Goal: Transaction & Acquisition: Book appointment/travel/reservation

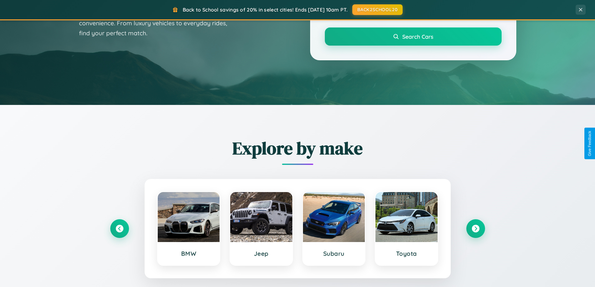
scroll to position [429, 0]
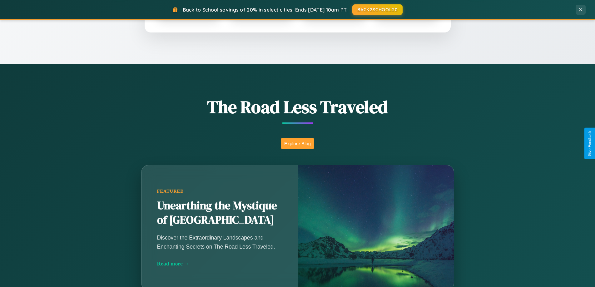
click at [297, 143] on button "Explore Blog" at bounding box center [297, 144] width 33 height 12
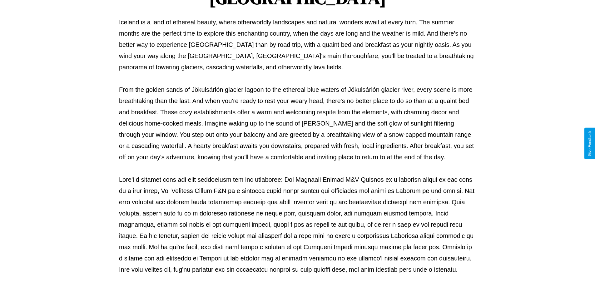
scroll to position [202, 0]
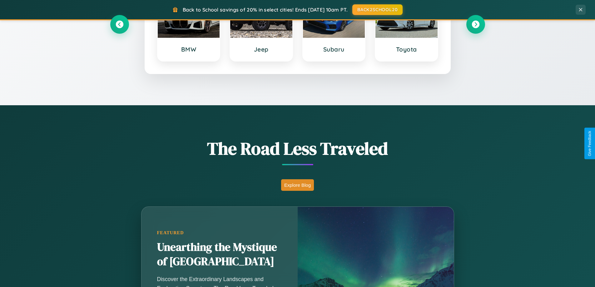
scroll to position [269, 0]
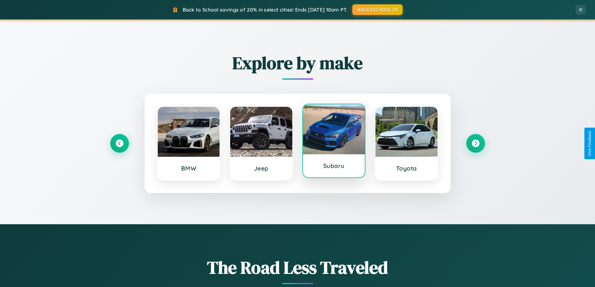
click at [333, 143] on div at bounding box center [334, 129] width 62 height 50
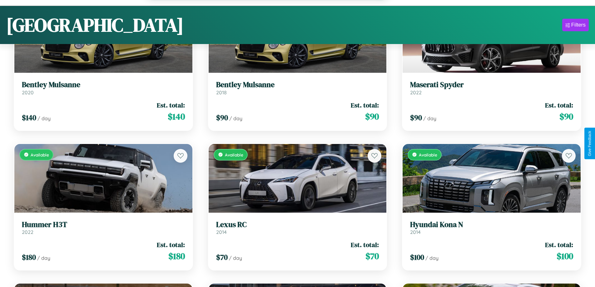
scroll to position [4561, 0]
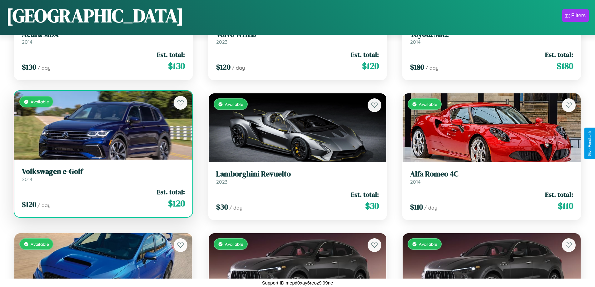
click at [102, 177] on link "Volkswagen e-Golf 2014" at bounding box center [103, 174] width 163 height 15
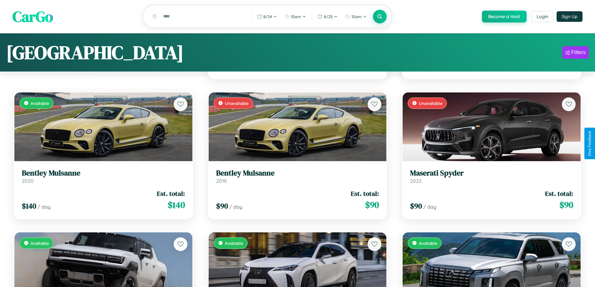
scroll to position [0, 0]
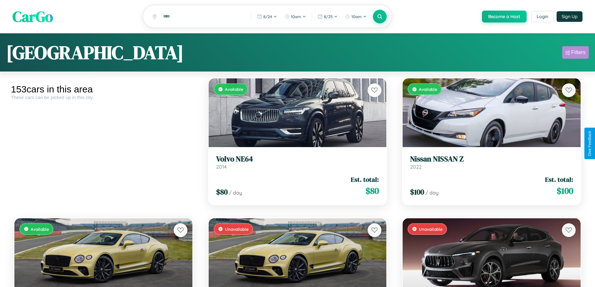
click at [575, 53] on div "Filters" at bounding box center [578, 52] width 14 height 6
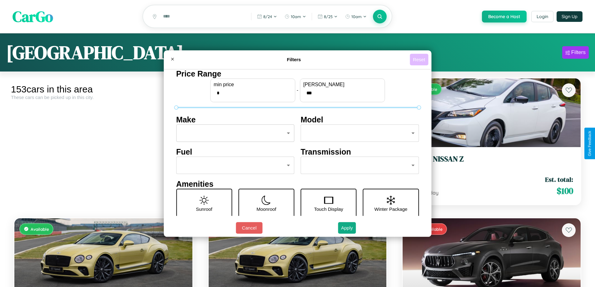
click at [420, 59] on button "Reset" at bounding box center [419, 60] width 18 height 12
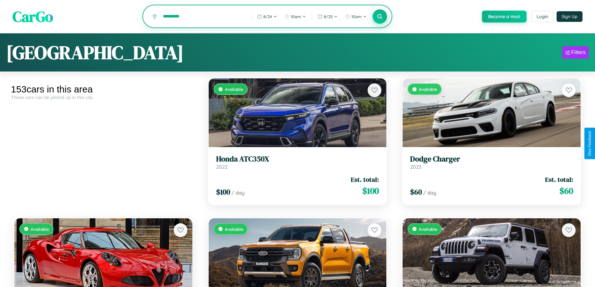
type input "*********"
click at [379, 17] on icon at bounding box center [380, 16] width 6 height 6
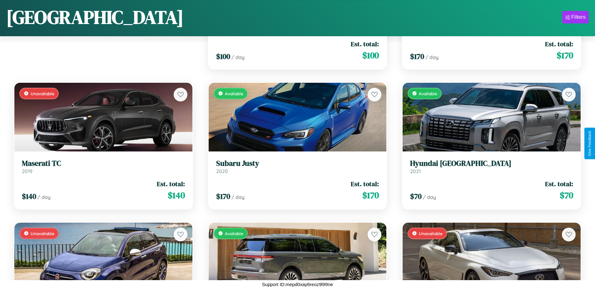
scroll to position [1066, 0]
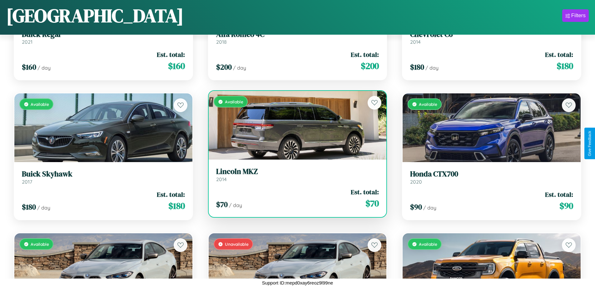
click at [295, 177] on link "Lincoln MKZ 2014" at bounding box center [297, 174] width 163 height 15
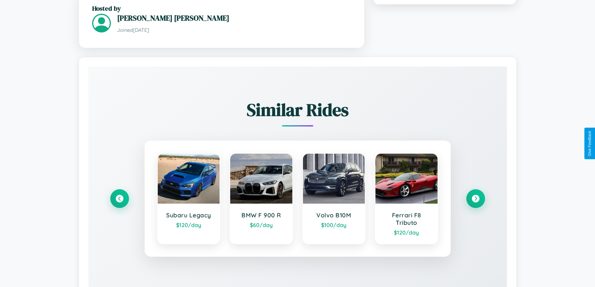
scroll to position [391, 0]
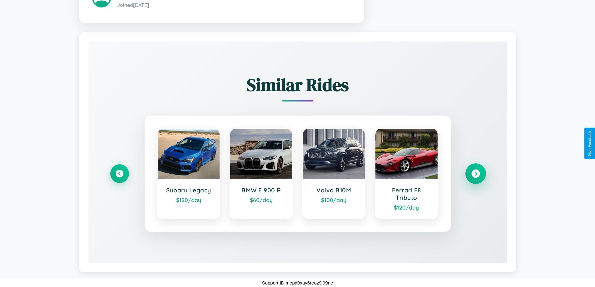
click at [475, 173] on icon at bounding box center [475, 173] width 8 height 8
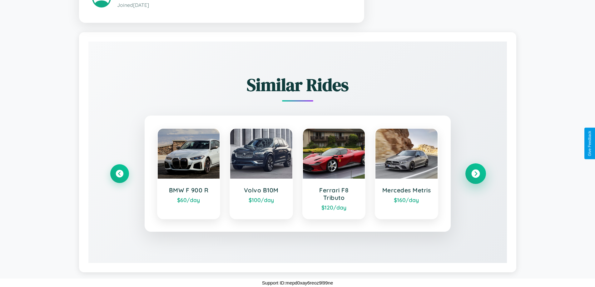
click at [475, 173] on icon at bounding box center [475, 173] width 8 height 8
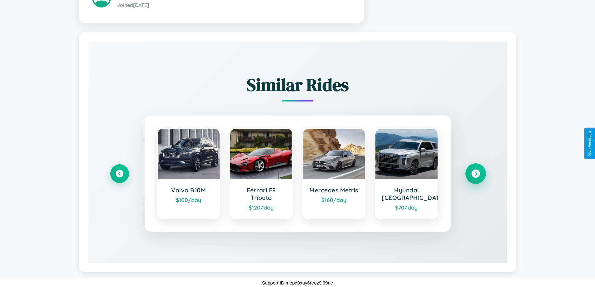
click at [475, 173] on icon at bounding box center [475, 173] width 8 height 8
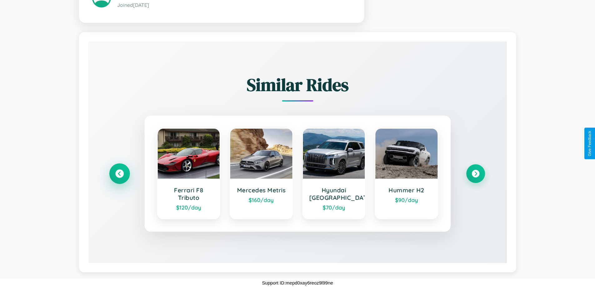
click at [119, 173] on icon at bounding box center [119, 173] width 8 height 8
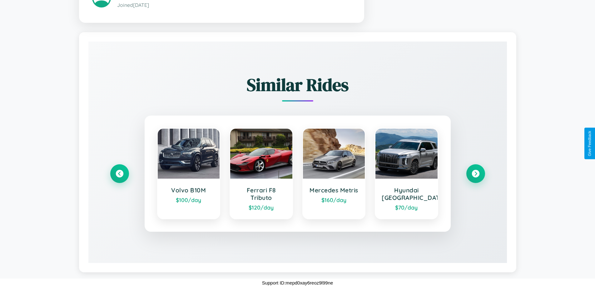
scroll to position [0, 0]
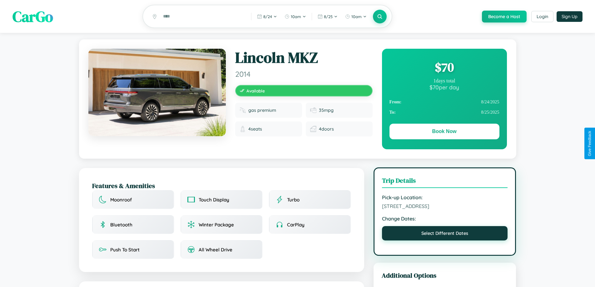
click at [444, 235] on button "Select Different Dates" at bounding box center [445, 233] width 126 height 14
select select "*"
select select "****"
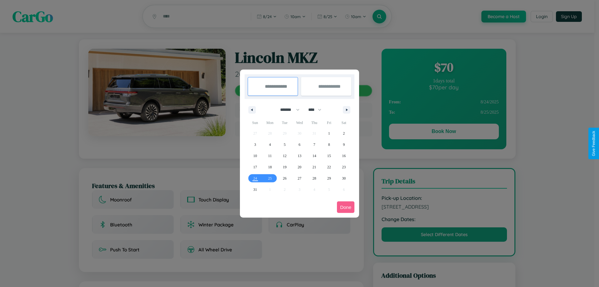
drag, startPoint x: 287, startPoint y: 110, endPoint x: 300, endPoint y: 125, distance: 20.0
click at [287, 110] on select "******* ******** ***** ***** *** **** **** ****** ********* ******* ******** **…" at bounding box center [289, 110] width 27 height 10
select select "*"
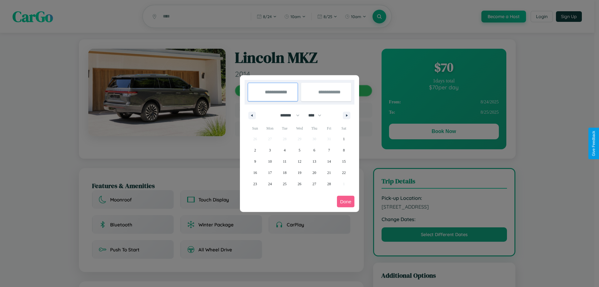
drag, startPoint x: 318, startPoint y: 115, endPoint x: 300, endPoint y: 125, distance: 20.7
click at [318, 115] on select "**** **** **** **** **** **** **** **** **** **** **** **** **** **** **** ****…" at bounding box center [314, 115] width 19 height 10
select select "****"
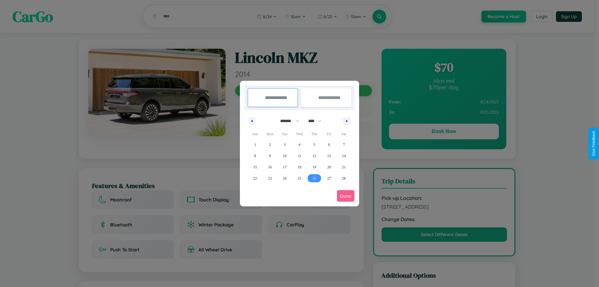
click at [314, 178] on span "26" at bounding box center [314, 178] width 4 height 11
type input "**********"
click at [347, 121] on icon "button" at bounding box center [347, 121] width 3 height 2
select select "*"
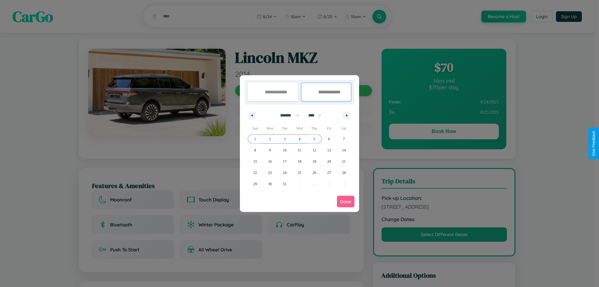
click at [314, 139] on span "5" at bounding box center [314, 138] width 2 height 11
type input "**********"
select select "*"
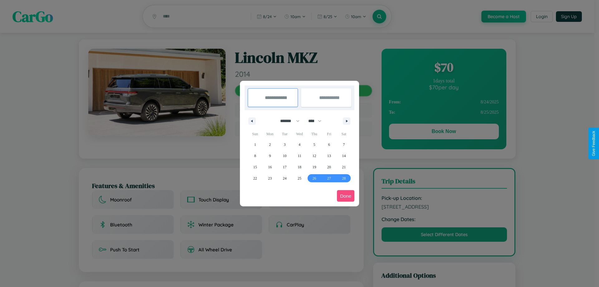
click at [346, 196] on button "Done" at bounding box center [345, 196] width 17 height 12
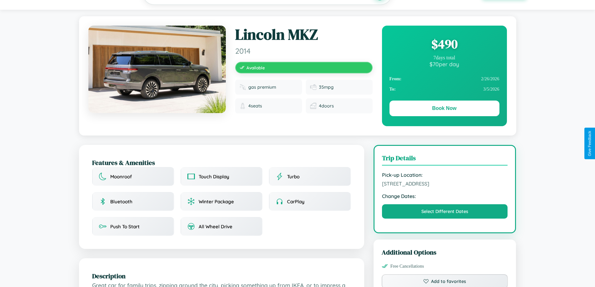
scroll to position [205, 0]
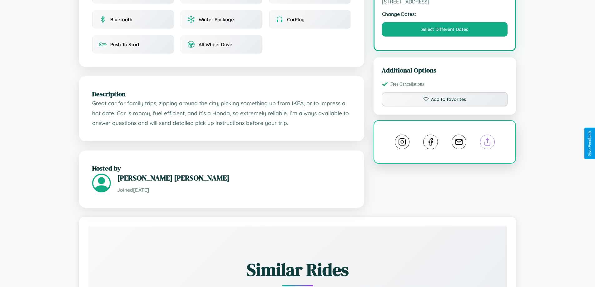
click at [487, 143] on line at bounding box center [487, 141] width 0 height 4
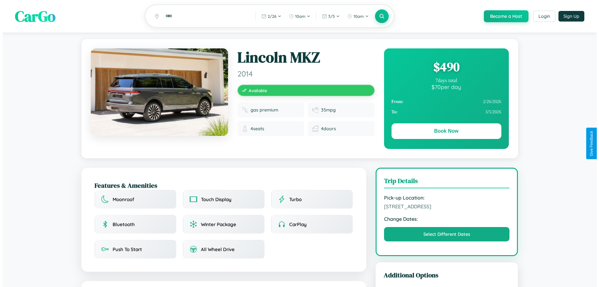
scroll to position [0, 0]
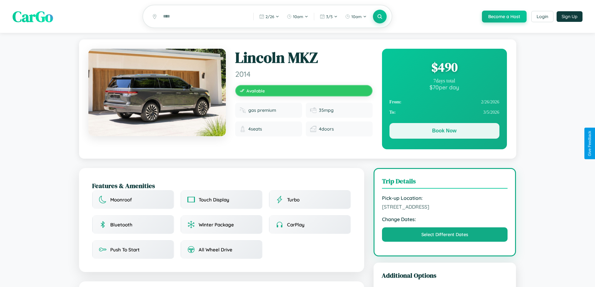
click at [444, 132] on button "Book Now" at bounding box center [444, 131] width 110 height 16
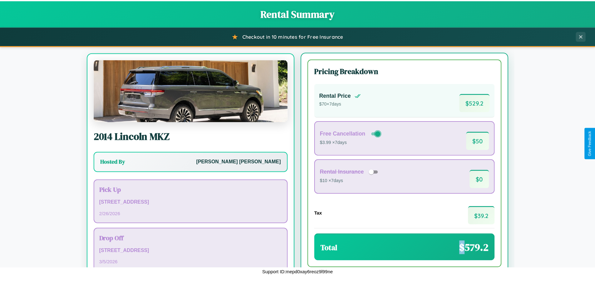
scroll to position [29, 0]
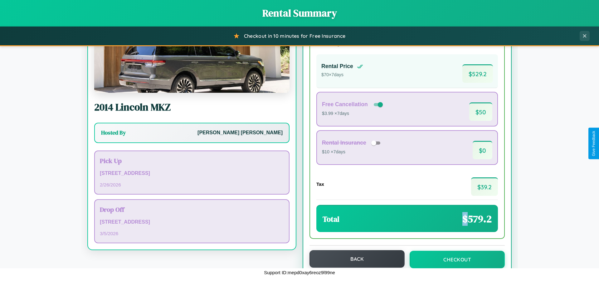
click at [354, 259] on button "Back" at bounding box center [357, 258] width 95 height 17
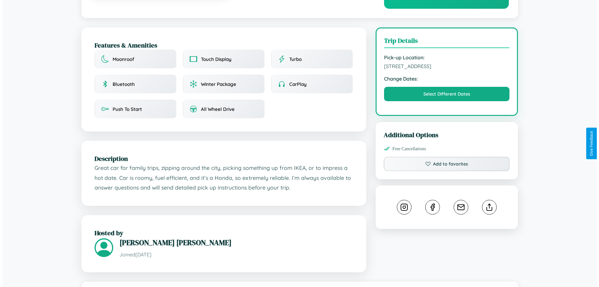
scroll to position [162, 0]
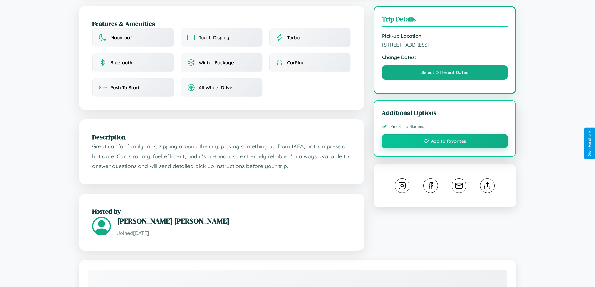
click at [444, 143] on button "Add to favorites" at bounding box center [444, 141] width 126 height 14
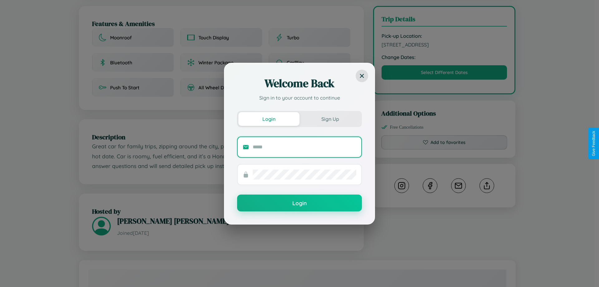
click at [305, 147] on input "text" at bounding box center [305, 147] width 104 height 10
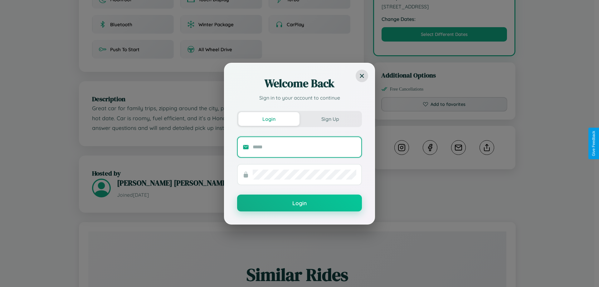
scroll to position [205, 0]
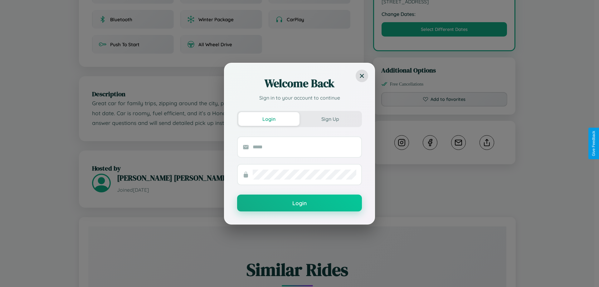
click at [487, 143] on div "Welcome Back Sign in to your account to continue Login Sign Up Login" at bounding box center [299, 143] width 599 height 287
